Goal: Task Accomplishment & Management: Manage account settings

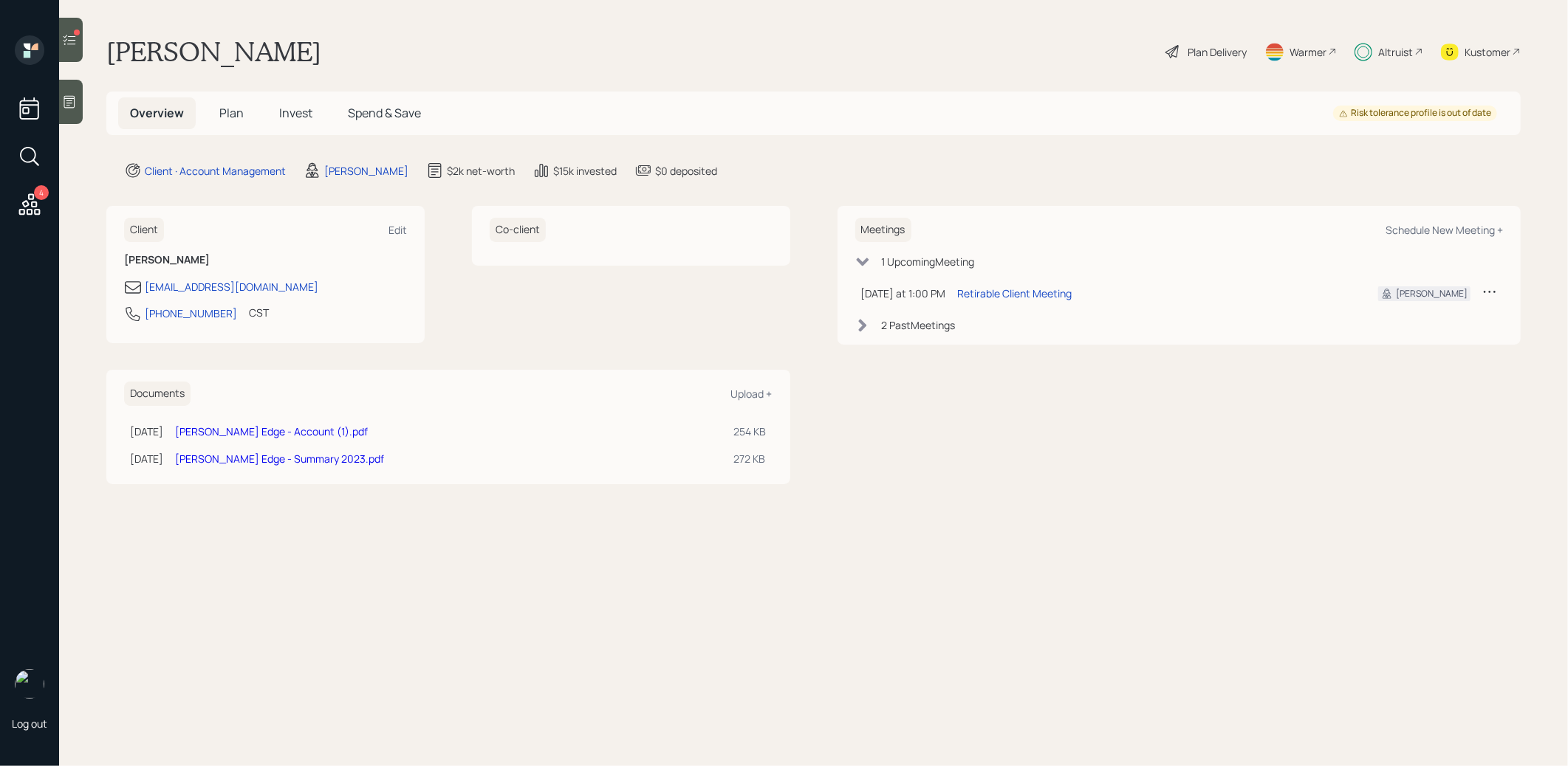
click at [231, 113] on span "Plan" at bounding box center [231, 113] width 24 height 16
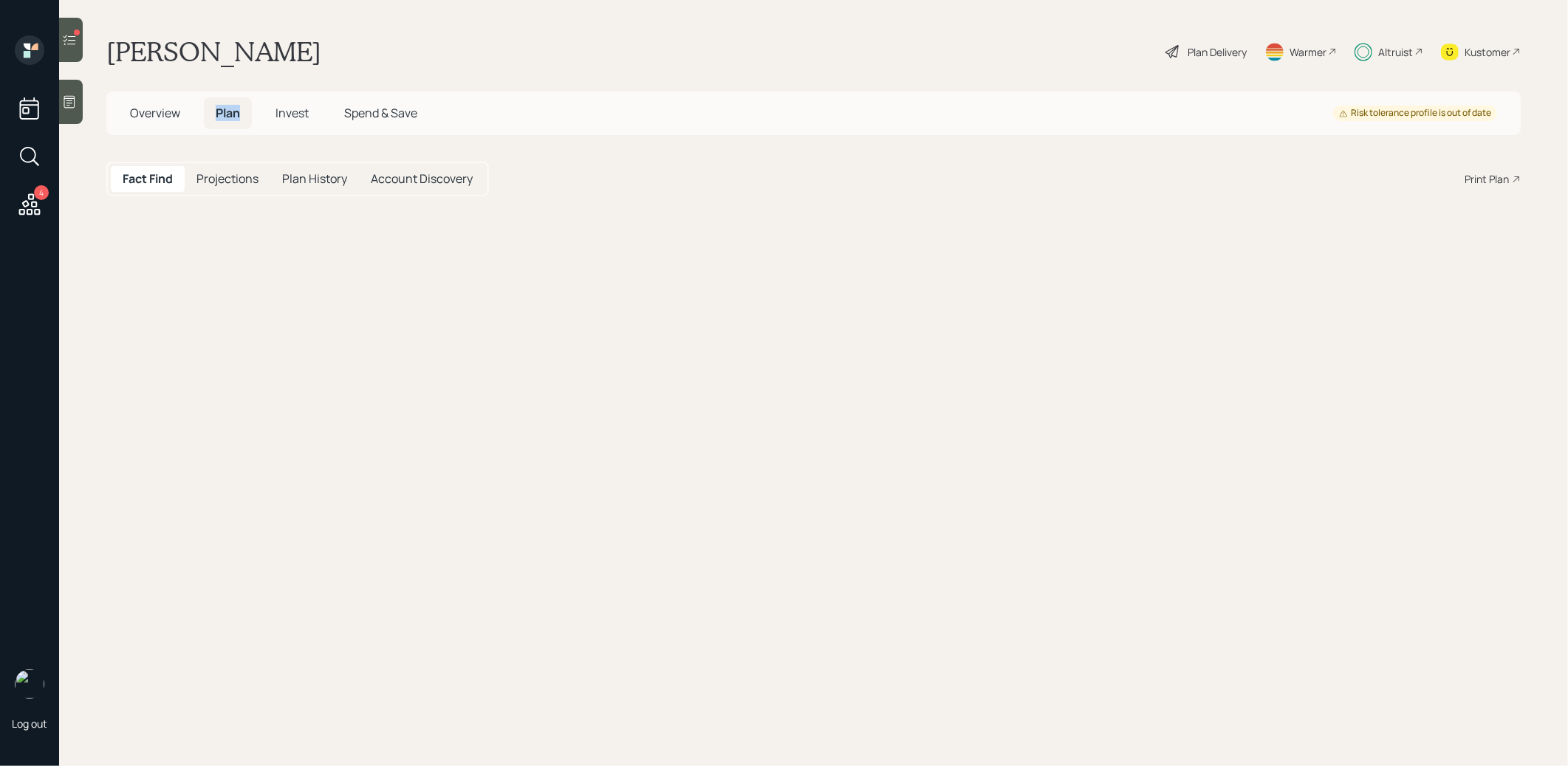
click at [231, 113] on span "Plan" at bounding box center [227, 113] width 24 height 16
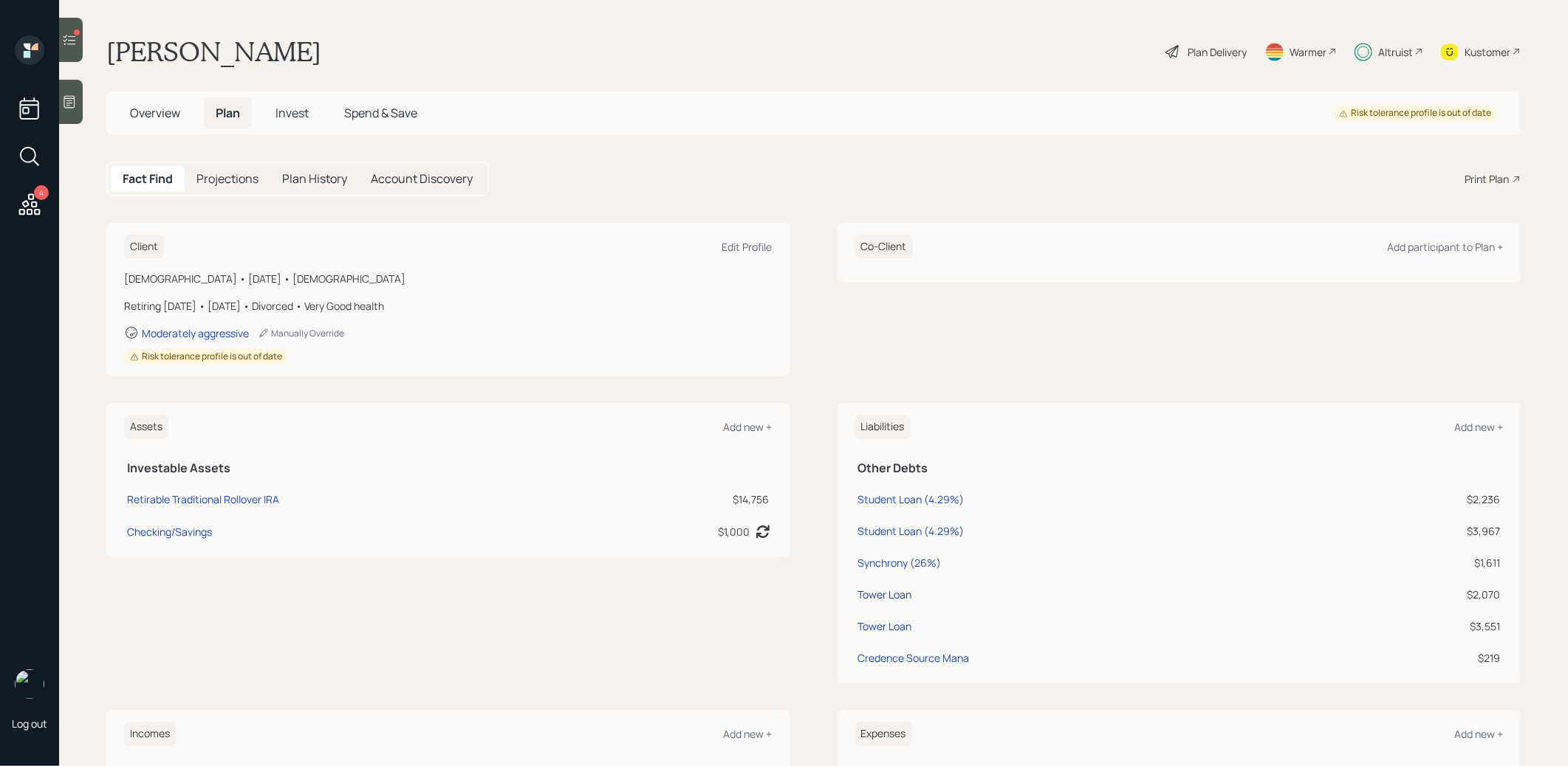
click at [876, 597] on div "Tower Loan" at bounding box center [884, 594] width 54 height 16
select select "credit_card"
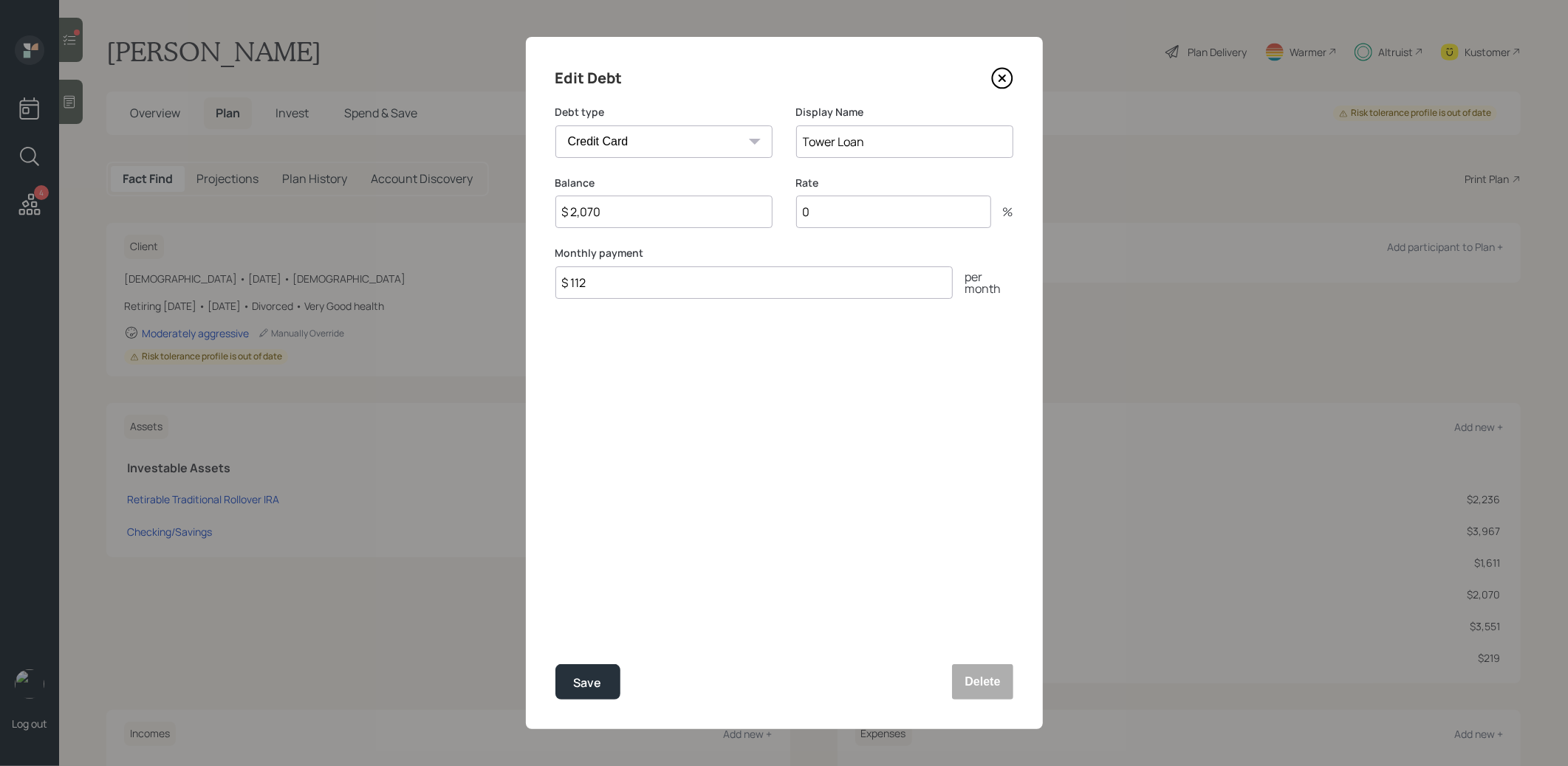
click at [848, 218] on input "0" at bounding box center [893, 212] width 195 height 33
type input "28.79"
click at [882, 138] on input "Tower Loan" at bounding box center [905, 142] width 217 height 33
type input "Tower Loan (28.79%)"
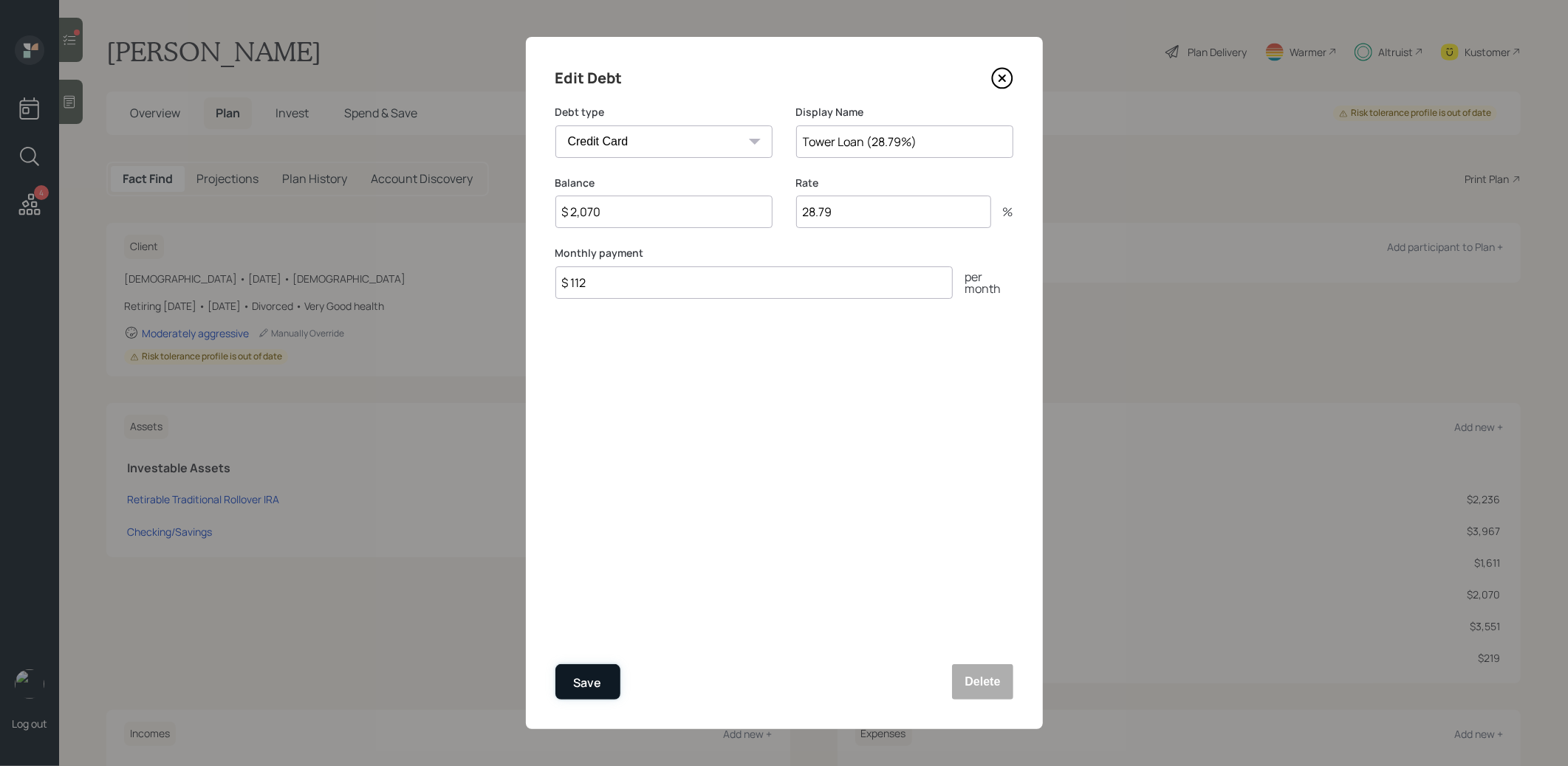
click at [588, 690] on div "Save" at bounding box center [588, 684] width 28 height 20
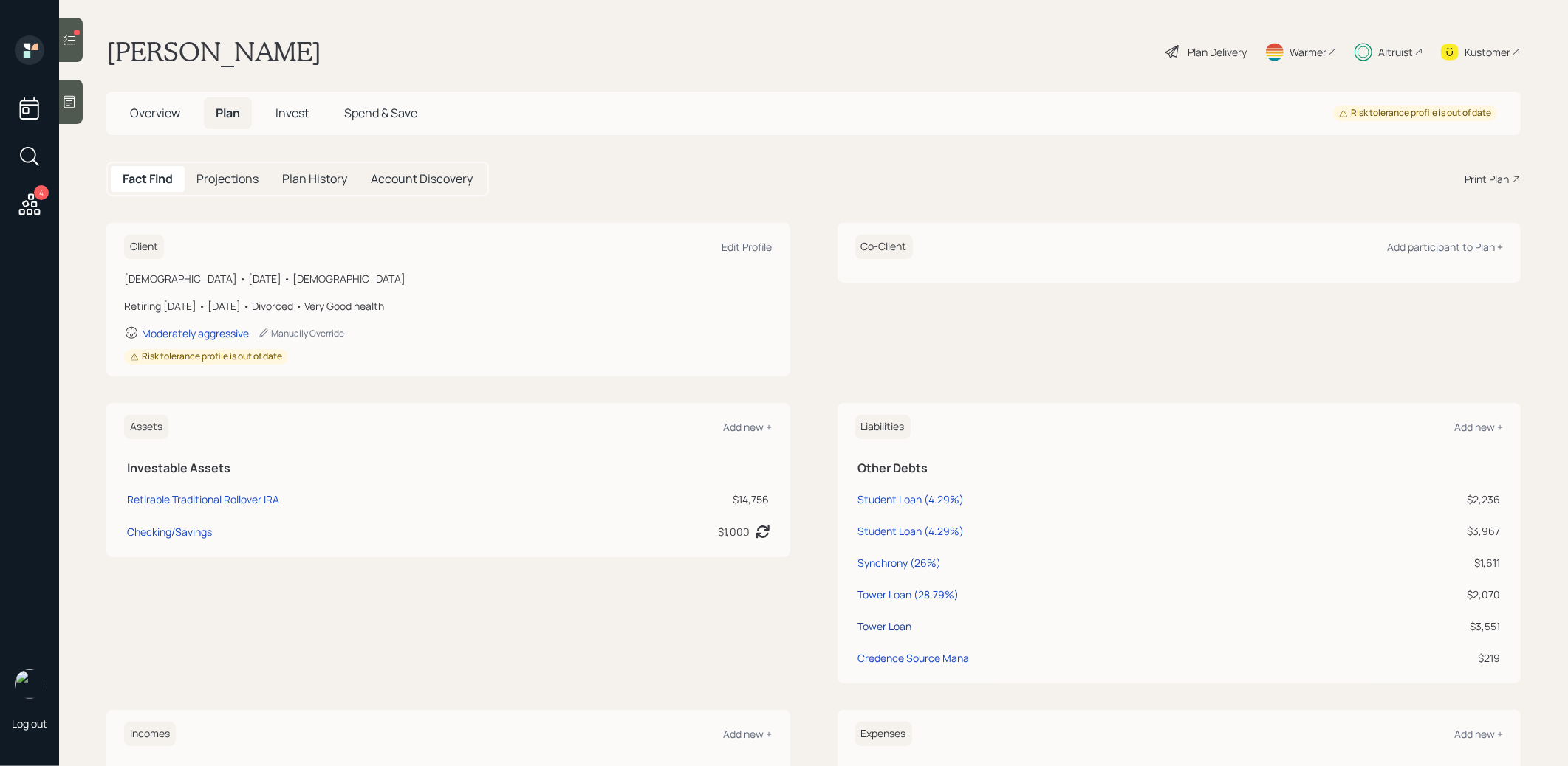
click at [883, 625] on div "Tower Loan" at bounding box center [884, 626] width 54 height 16
select select "credit_card"
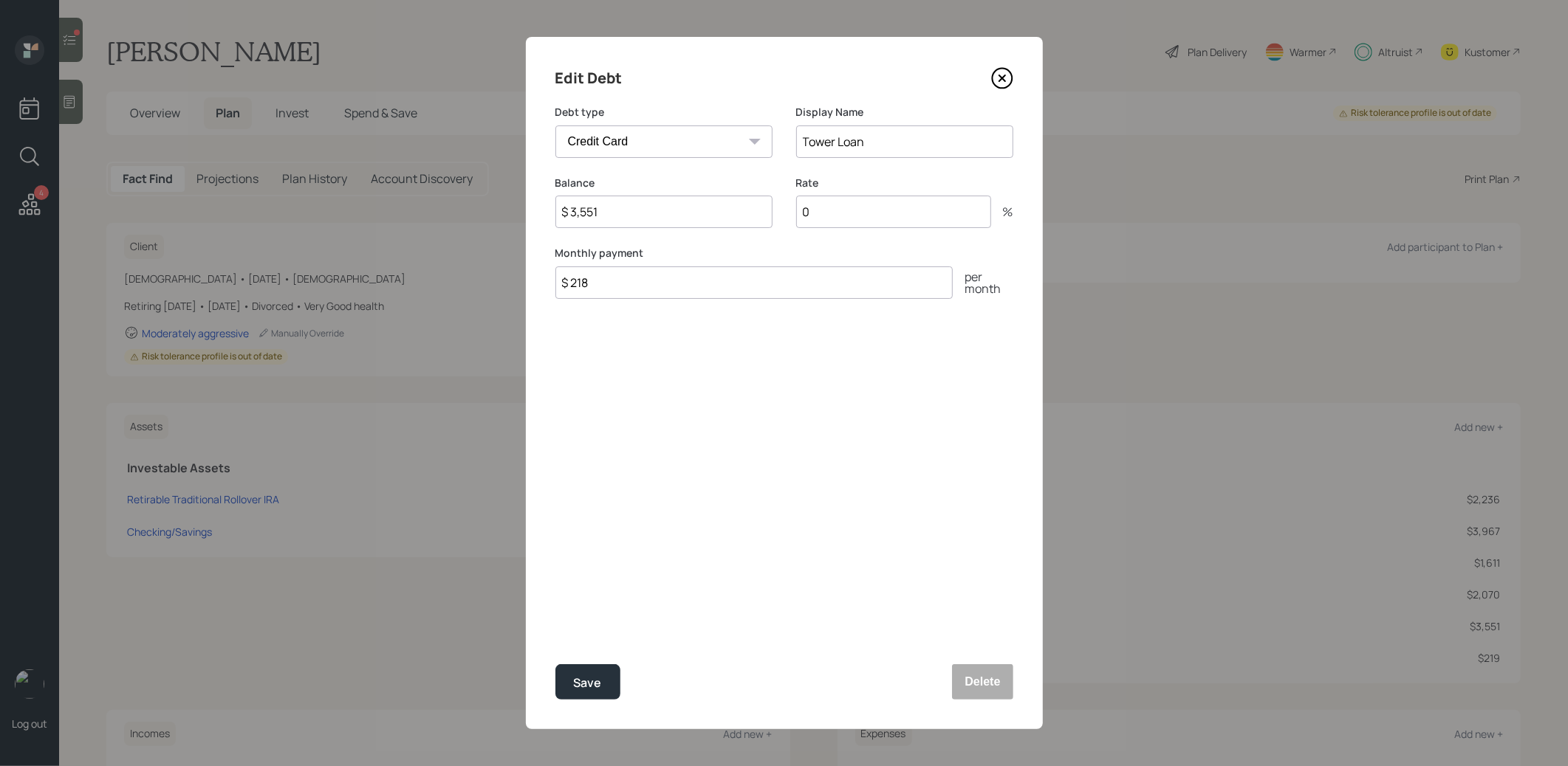
click at [879, 137] on input "Tower Loan" at bounding box center [905, 142] width 217 height 33
type input "Tower Loan (28.79%)"
click at [820, 217] on input "0" at bounding box center [893, 212] width 195 height 33
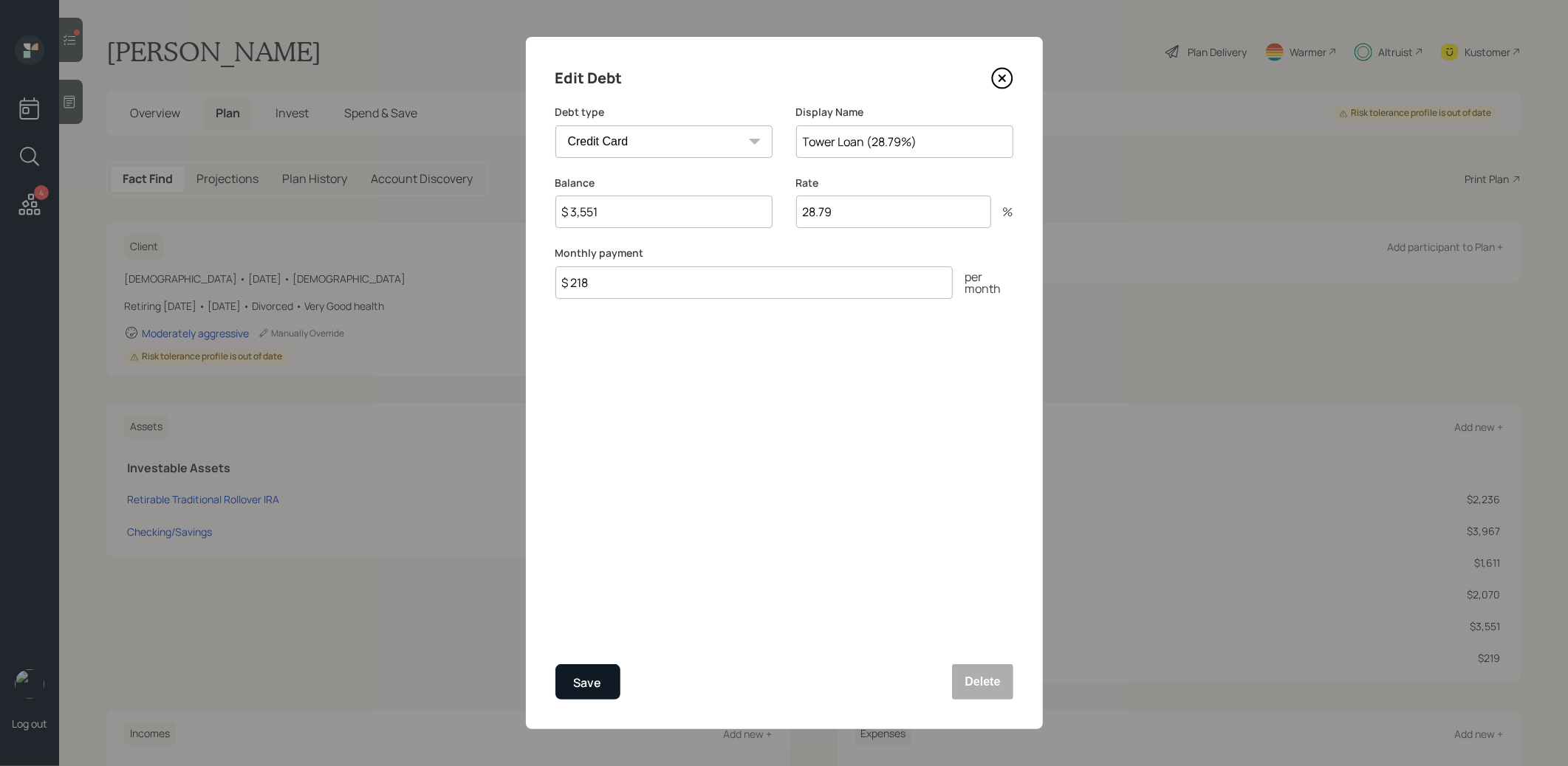
type input "28.79"
click at [580, 682] on div "Save" at bounding box center [588, 684] width 28 height 20
